Goal: Task Accomplishment & Management: Manage account settings

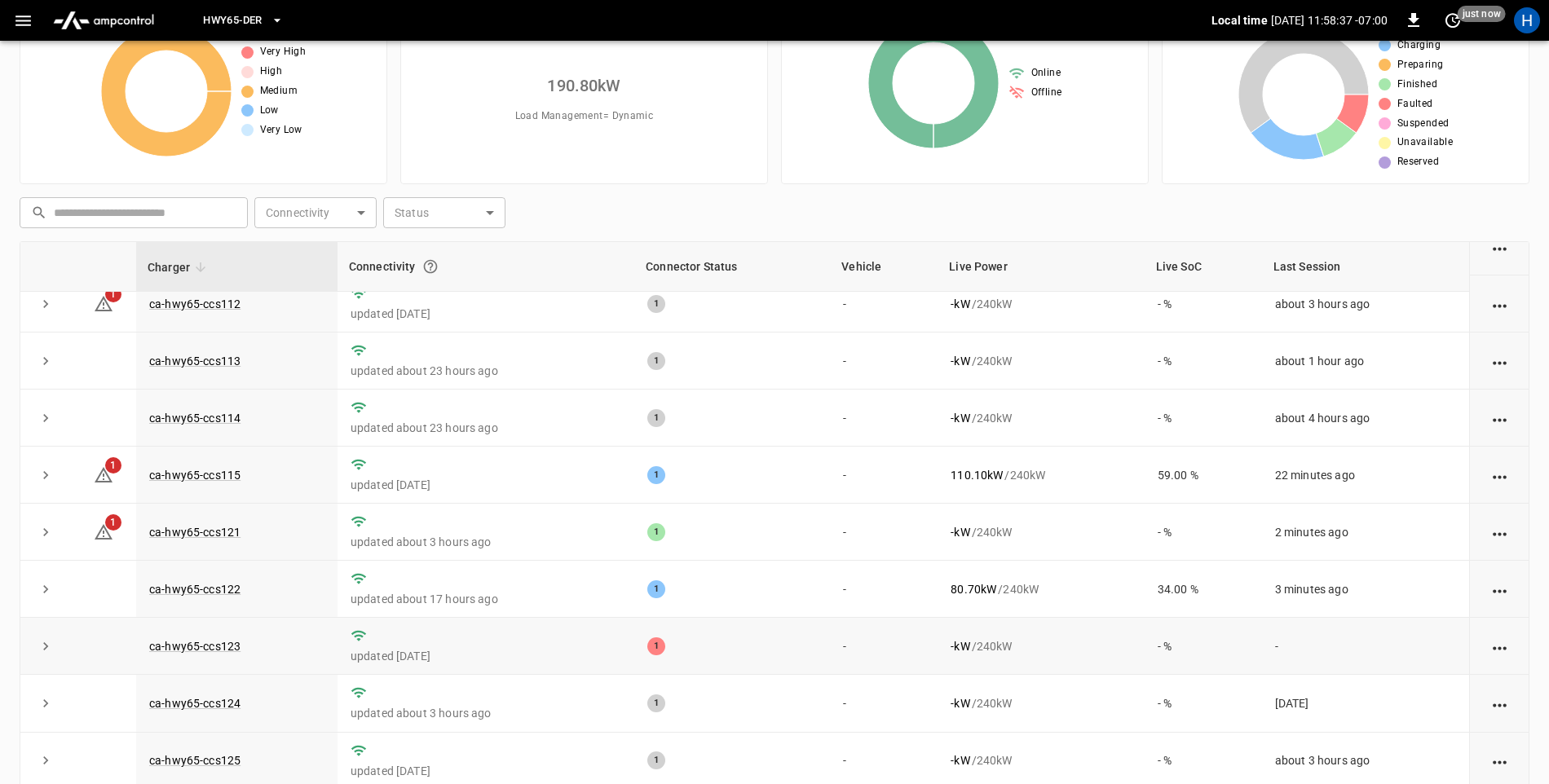
scroll to position [154, 0]
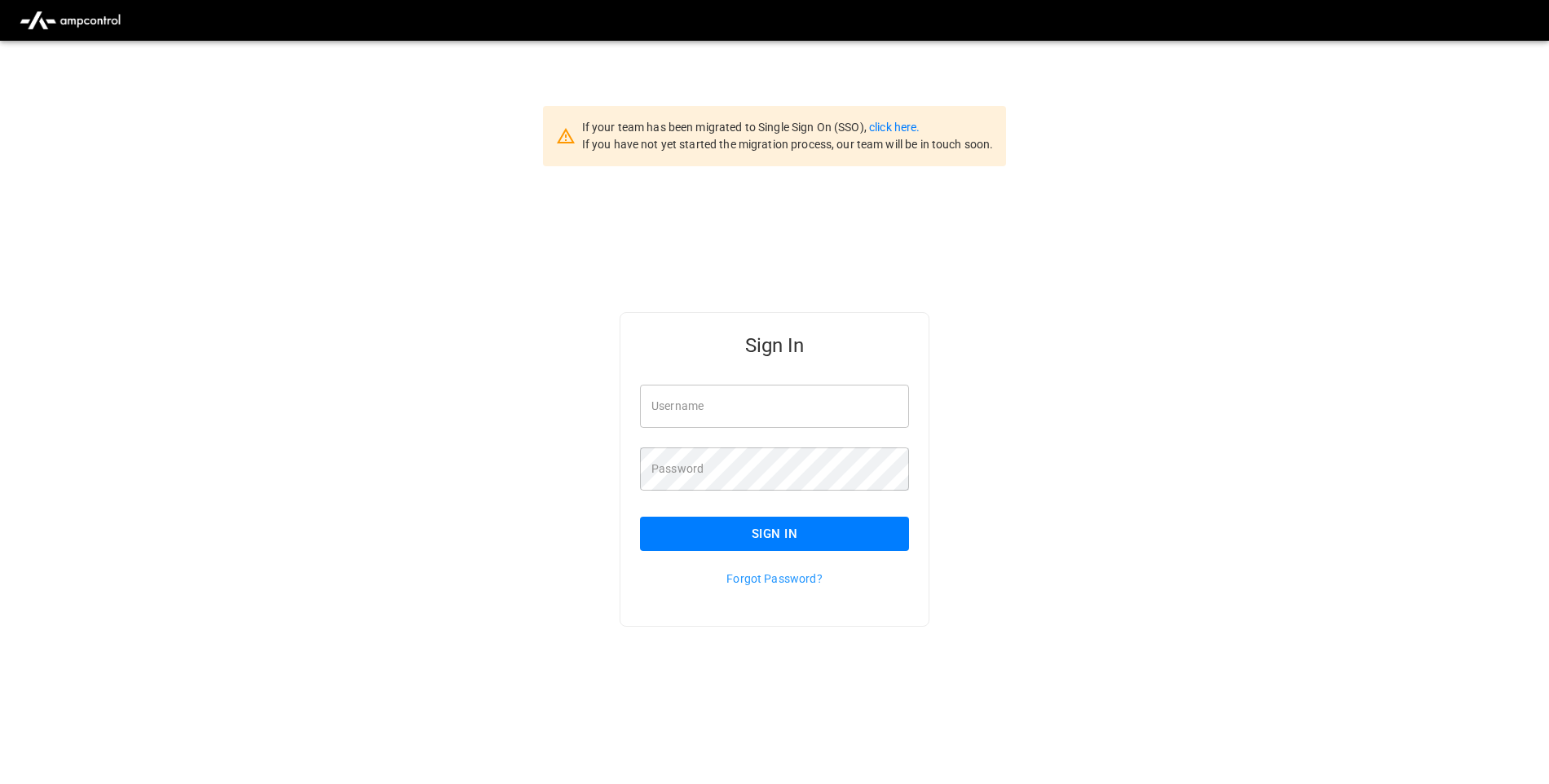
type input "**********"
click at [826, 530] on button "Sign In" at bounding box center [775, 534] width 269 height 34
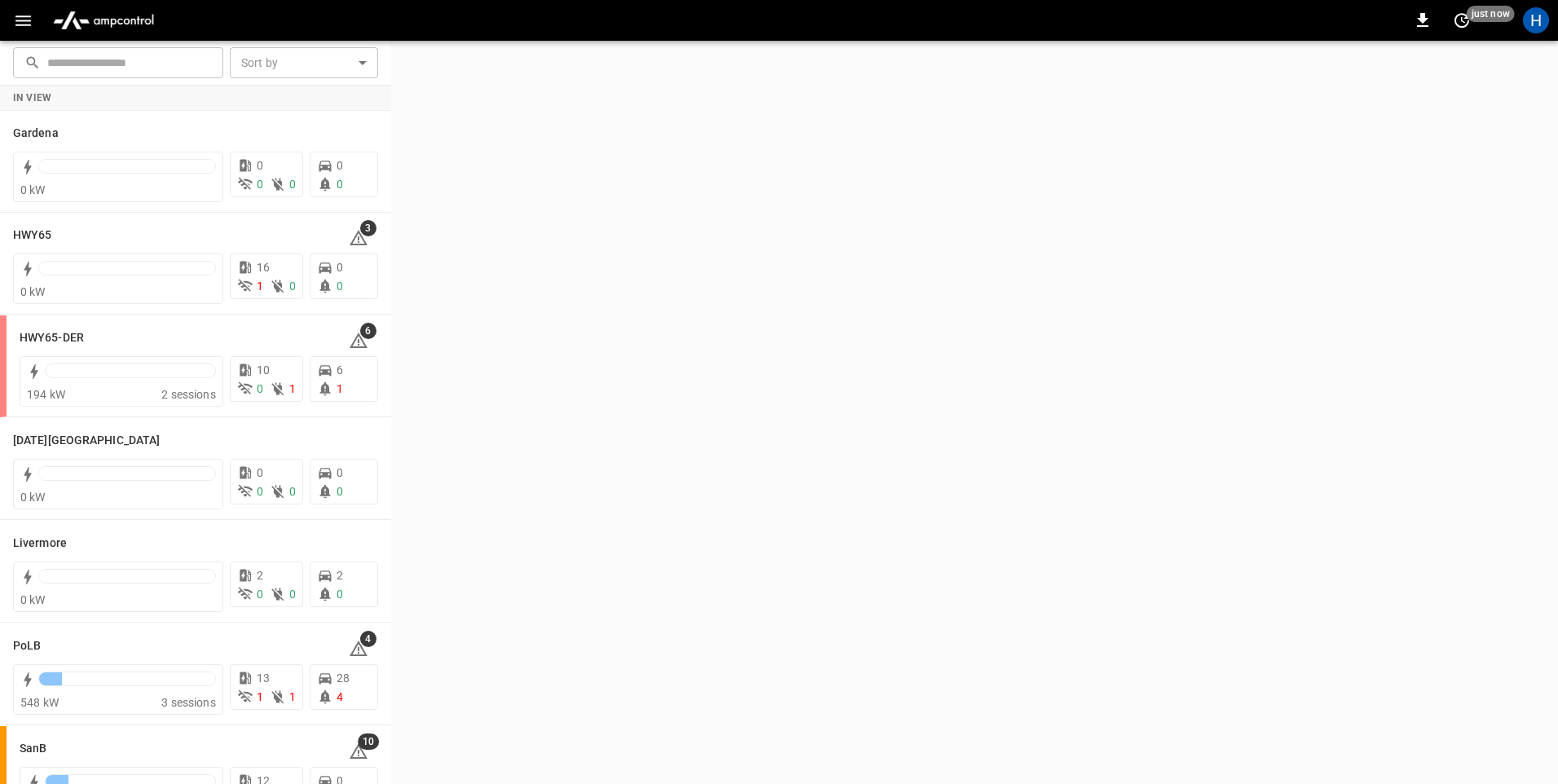
click at [24, 25] on icon "button" at bounding box center [23, 20] width 15 height 10
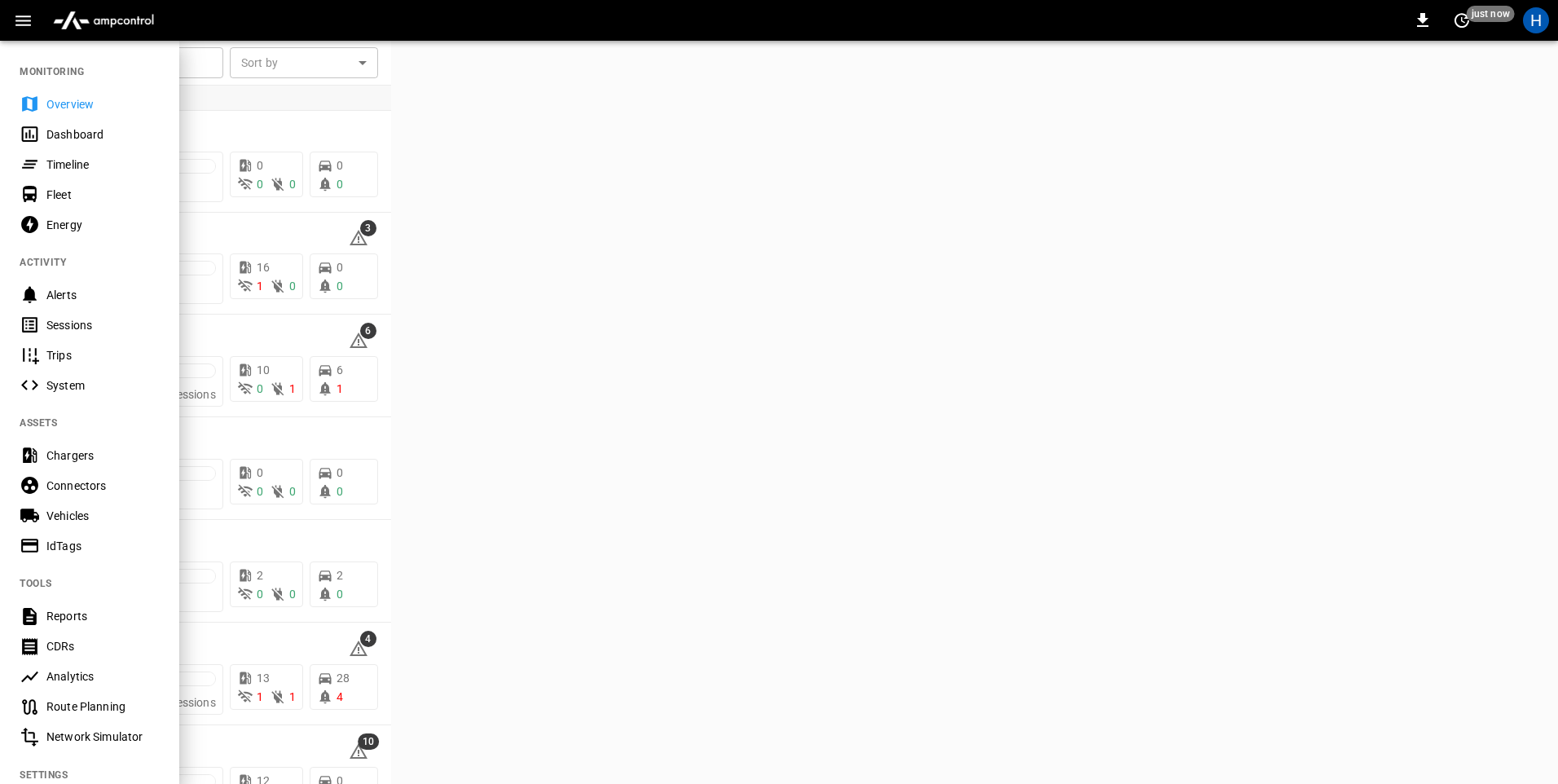
drag, startPoint x: 70, startPoint y: 125, endPoint x: 93, endPoint y: 119, distance: 23.8
click at [69, 126] on div "Dashboard" at bounding box center [89, 134] width 179 height 30
